Goal: Check status: Check status

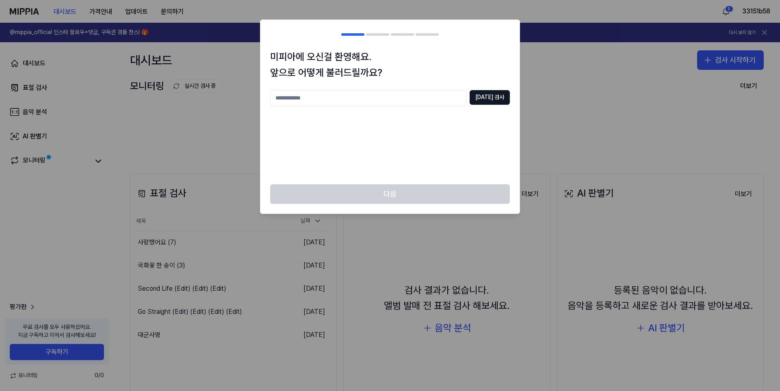
click at [334, 162] on div "[DATE] 검사" at bounding box center [390, 132] width 240 height 84
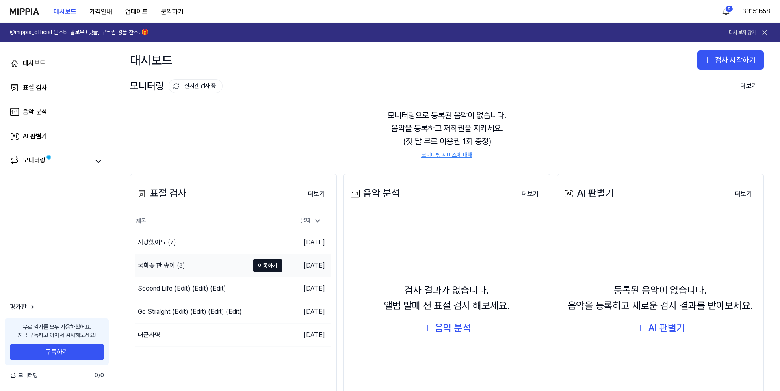
drag, startPoint x: 199, startPoint y: 265, endPoint x: 284, endPoint y: 266, distance: 84.9
click at [199, 265] on div "국화꽃 한 송이 (3)" at bounding box center [192, 265] width 114 height 23
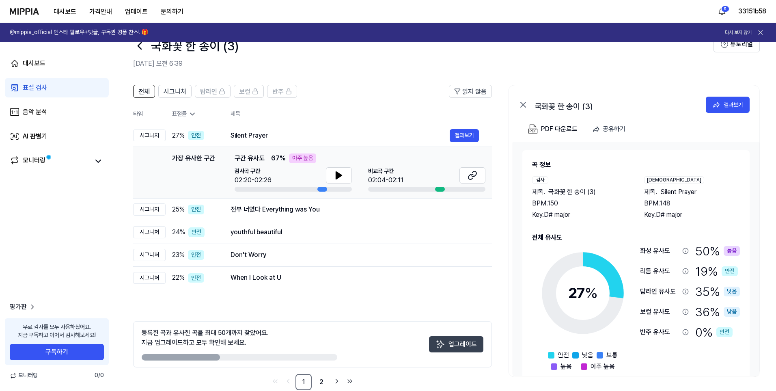
scroll to position [38, 0]
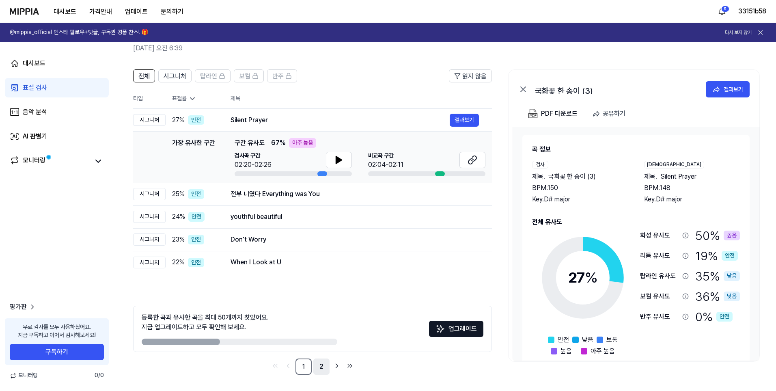
click at [314, 365] on link "2" at bounding box center [321, 367] width 16 height 16
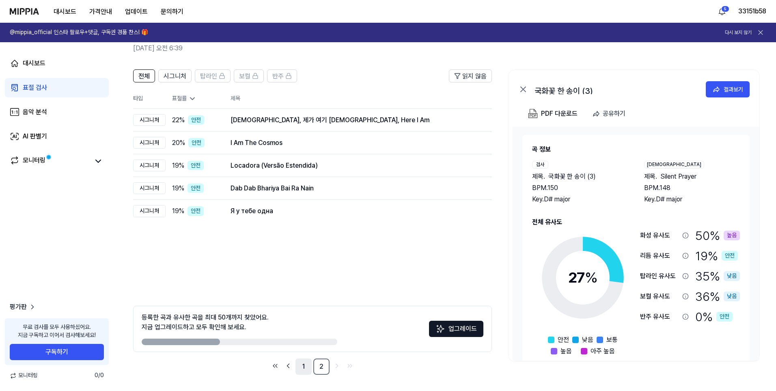
click at [309, 365] on link "1" at bounding box center [304, 367] width 16 height 16
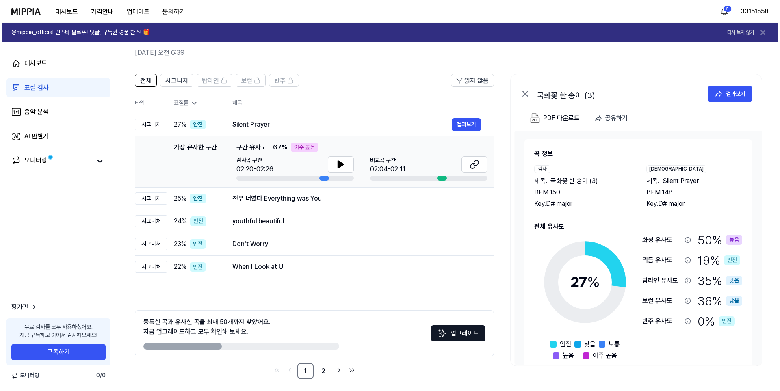
scroll to position [0, 0]
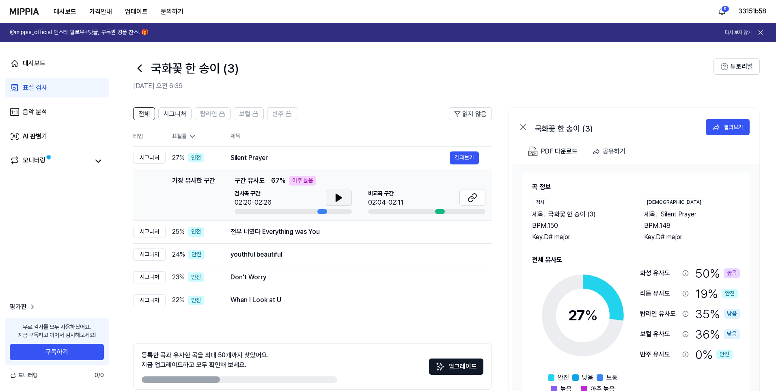
click at [341, 198] on icon at bounding box center [339, 197] width 6 height 7
click at [340, 195] on icon at bounding box center [339, 198] width 10 height 10
click at [338, 198] on icon at bounding box center [338, 198] width 2 height 6
click at [471, 161] on button "결과보기" at bounding box center [464, 157] width 29 height 13
